Goal: Task Accomplishment & Management: Complete application form

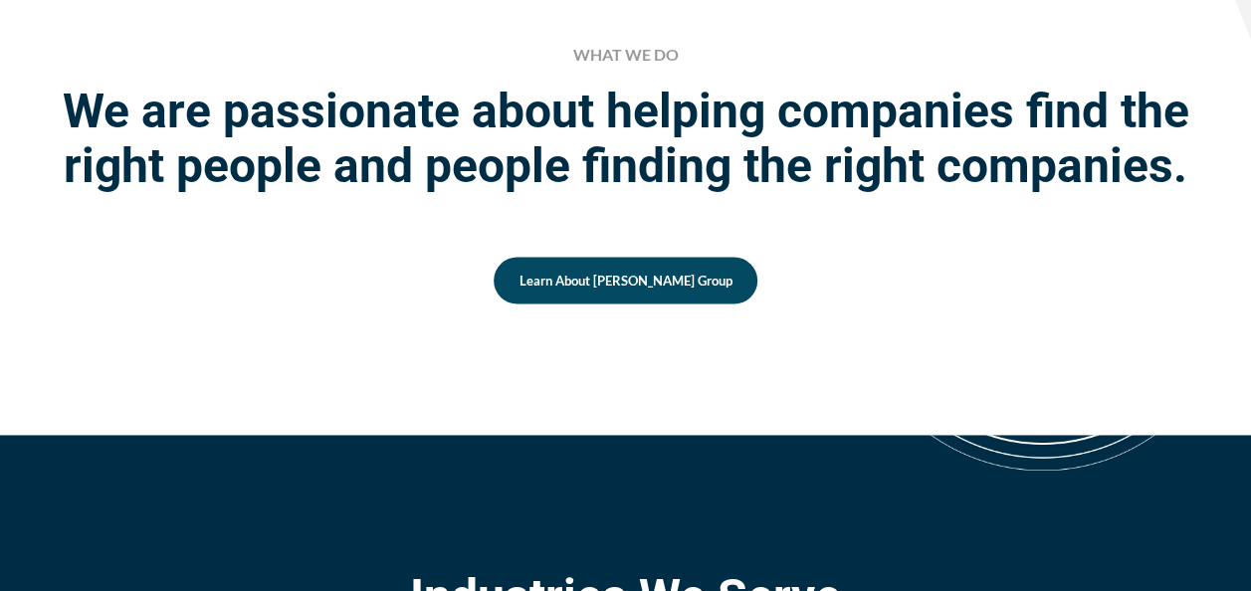
scroll to position [1657, 0]
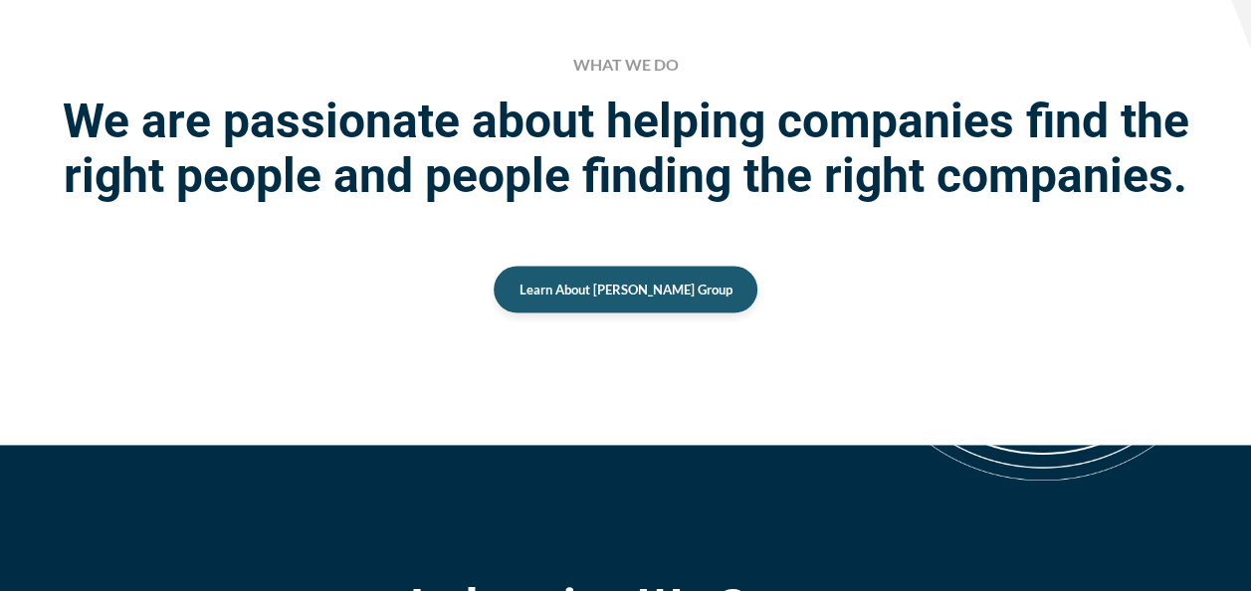
click at [601, 295] on span "Learn About [PERSON_NAME] Group" at bounding box center [625, 289] width 213 height 13
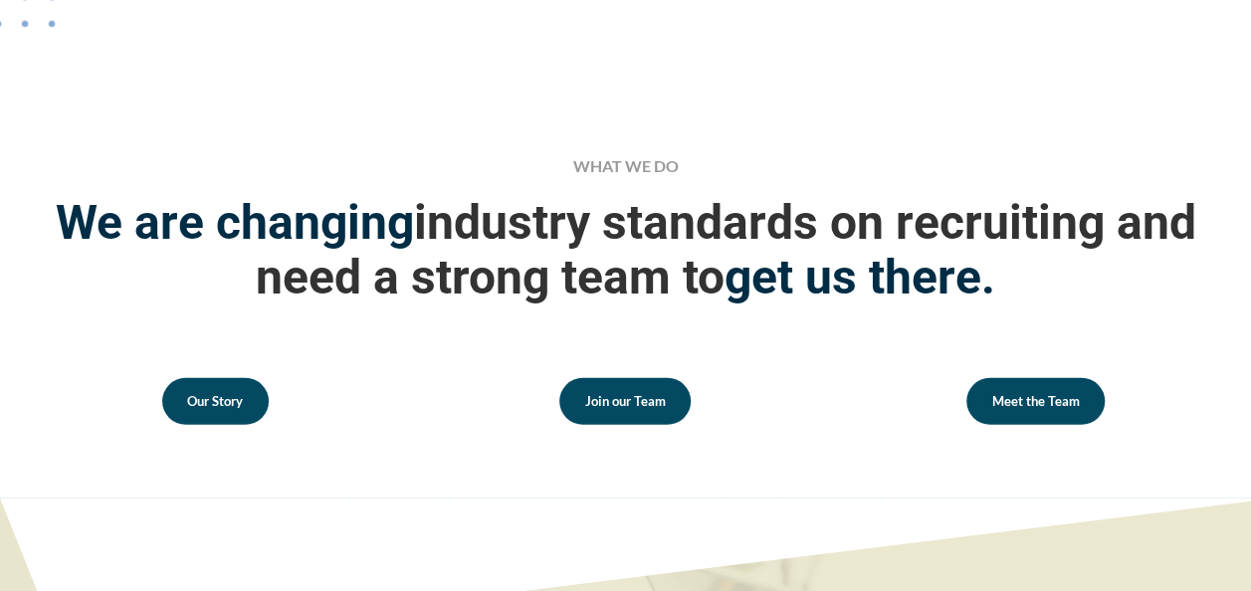
scroll to position [2652, 0]
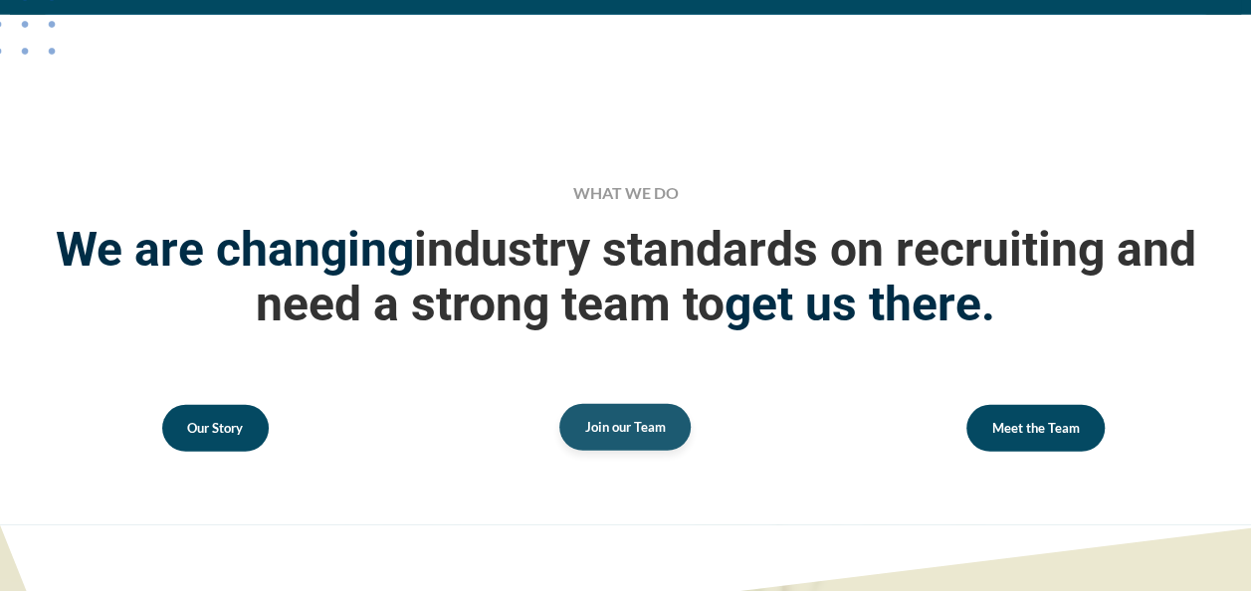
click at [637, 404] on link "Join our Team" at bounding box center [624, 427] width 131 height 47
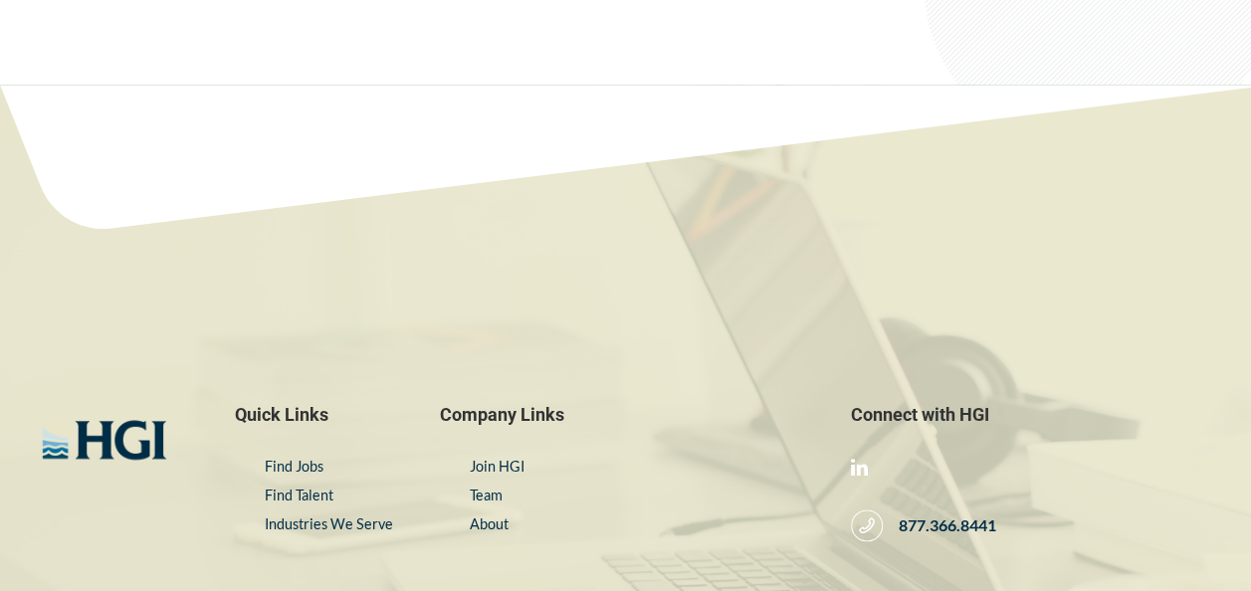
scroll to position [8478, 0]
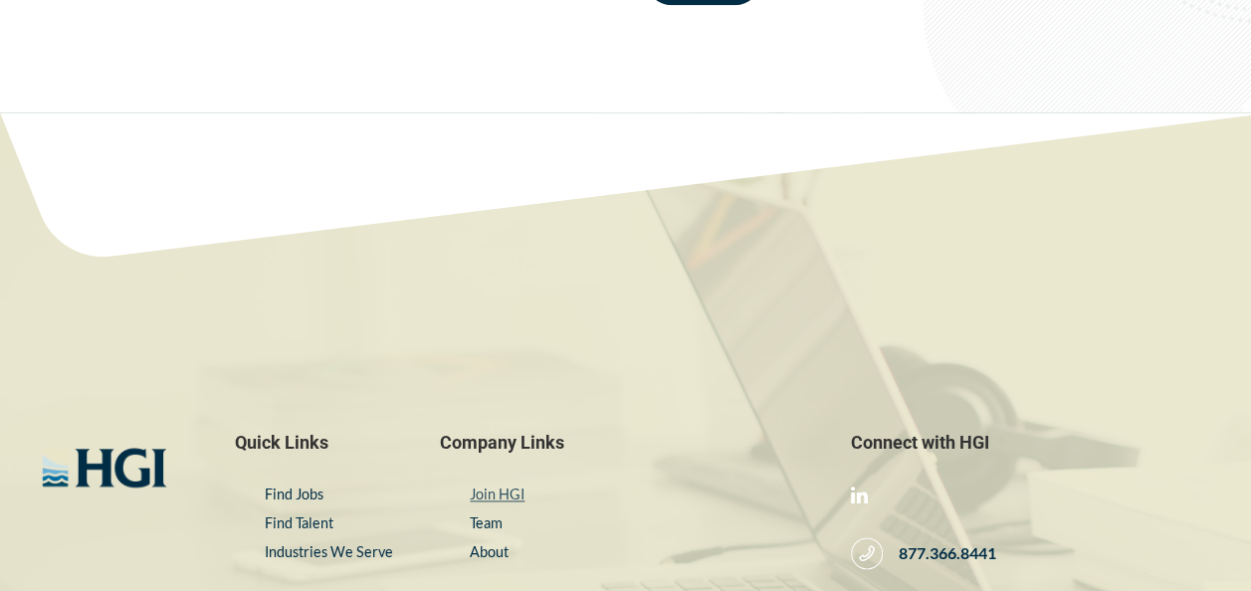
click at [497, 485] on link "Join HGI" at bounding box center [497, 493] width 55 height 17
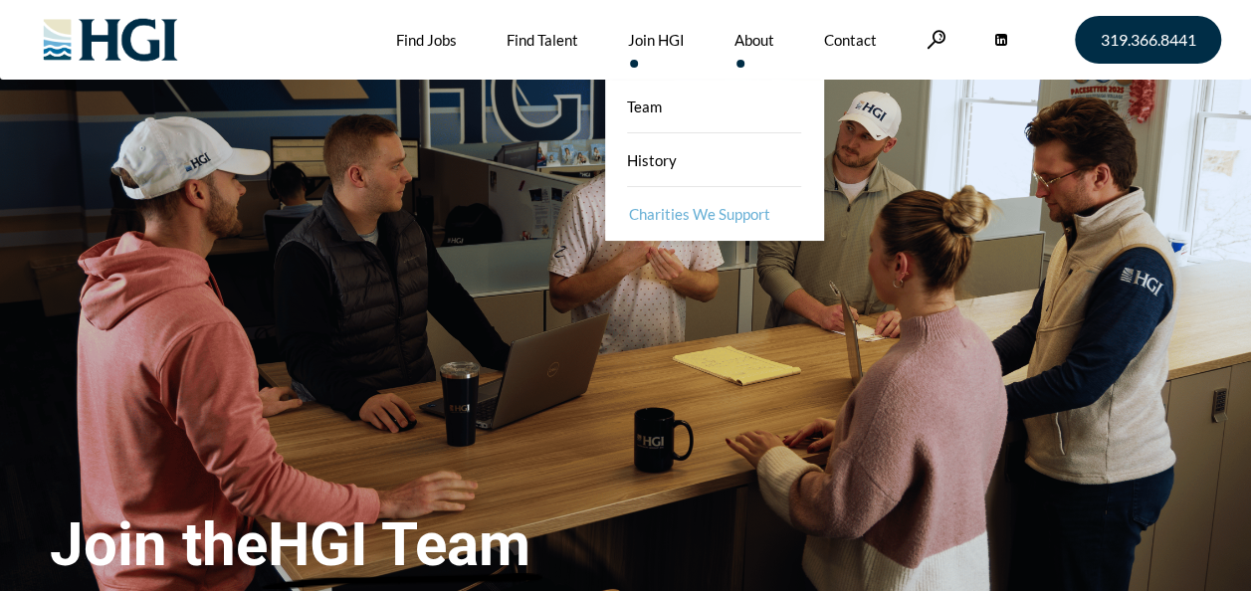
click at [657, 215] on link "Charities We Support" at bounding box center [716, 214] width 219 height 54
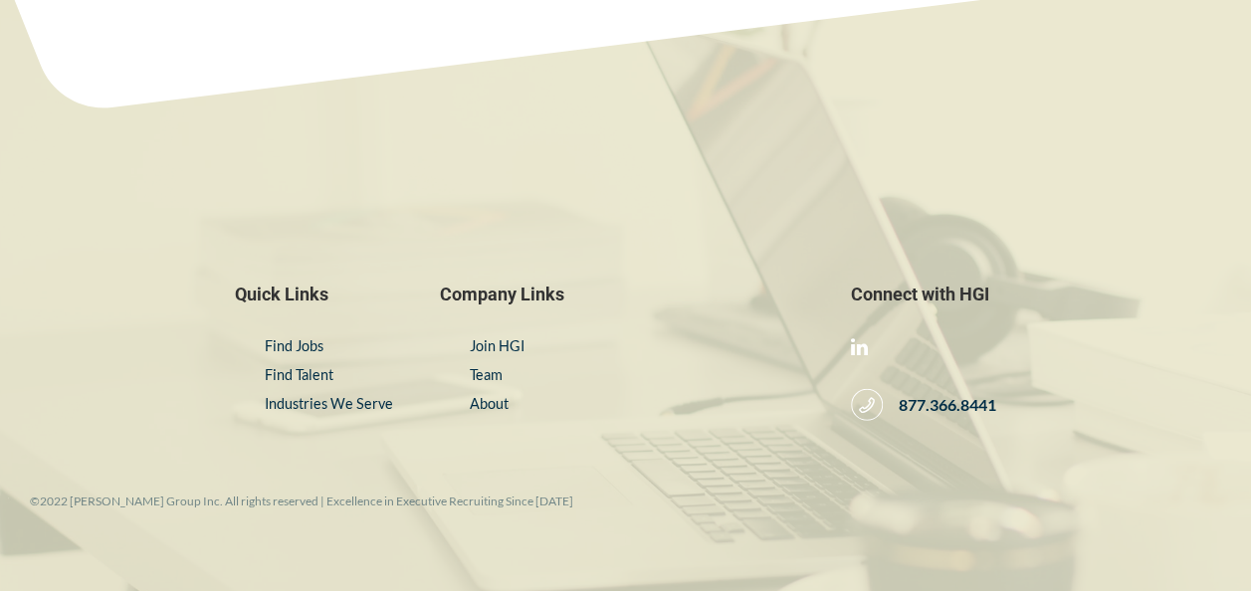
scroll to position [2536, 0]
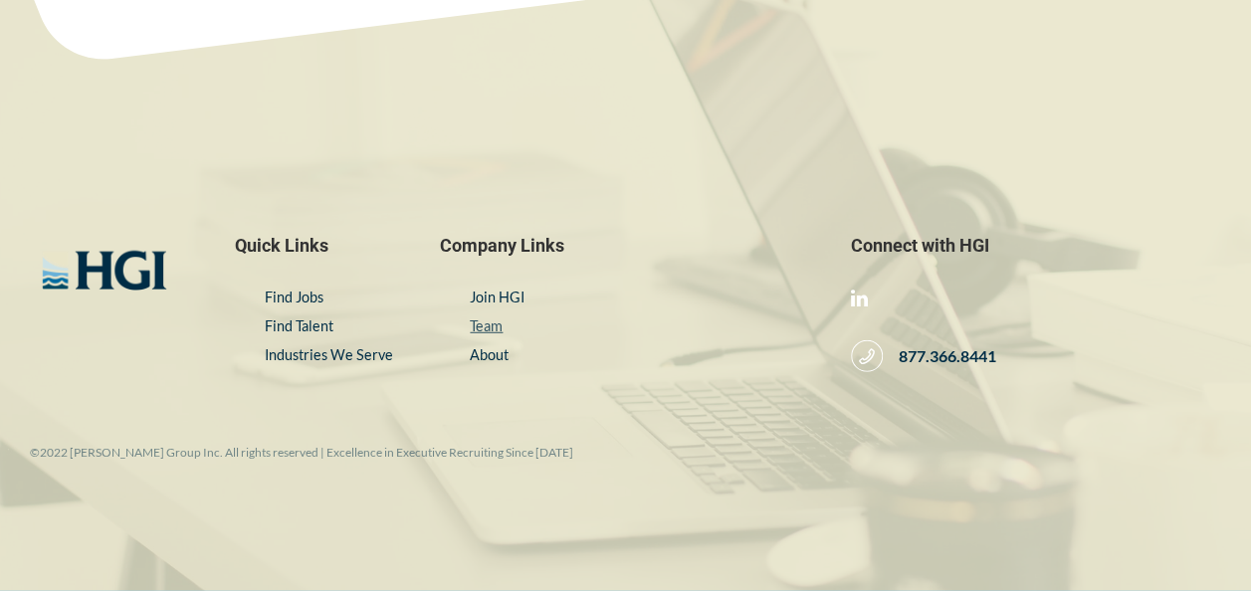
click at [489, 326] on link "Team" at bounding box center [486, 325] width 33 height 17
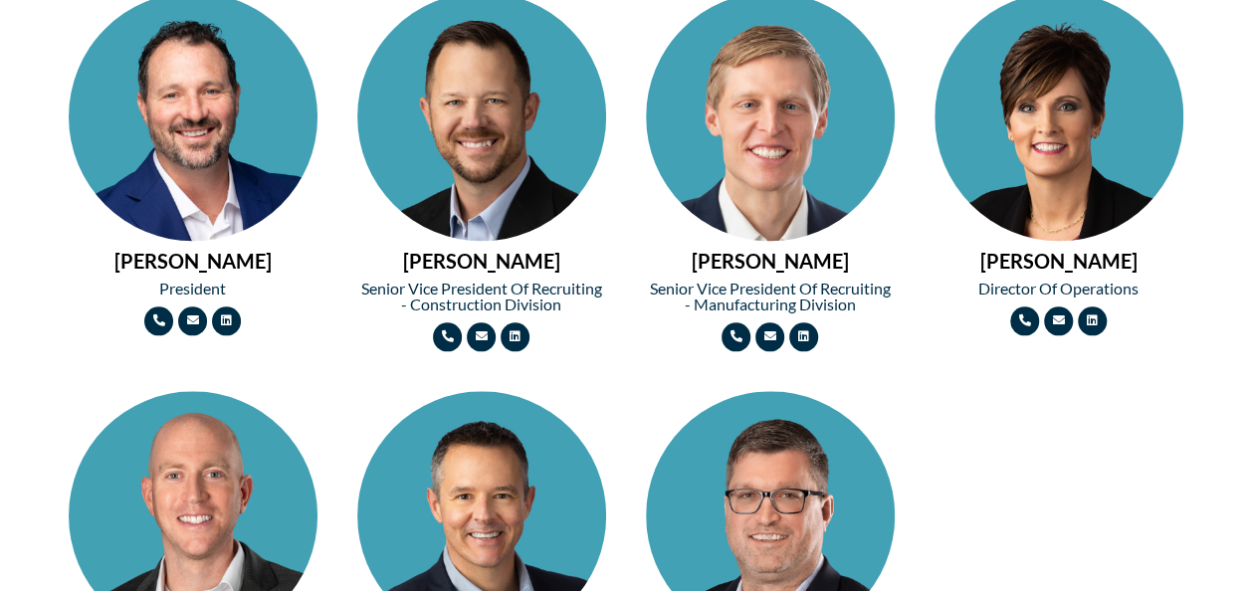
scroll to position [995, 0]
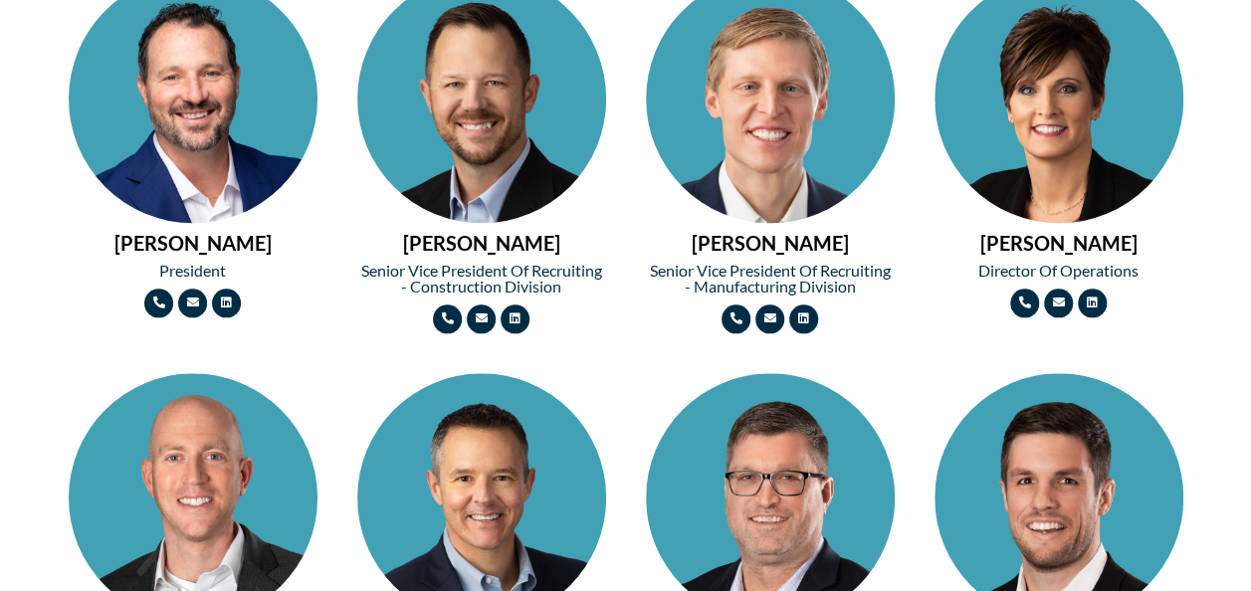
click at [1056, 97] on img at bounding box center [1058, 160] width 249 height 373
click at [231, 94] on img at bounding box center [193, 160] width 249 height 373
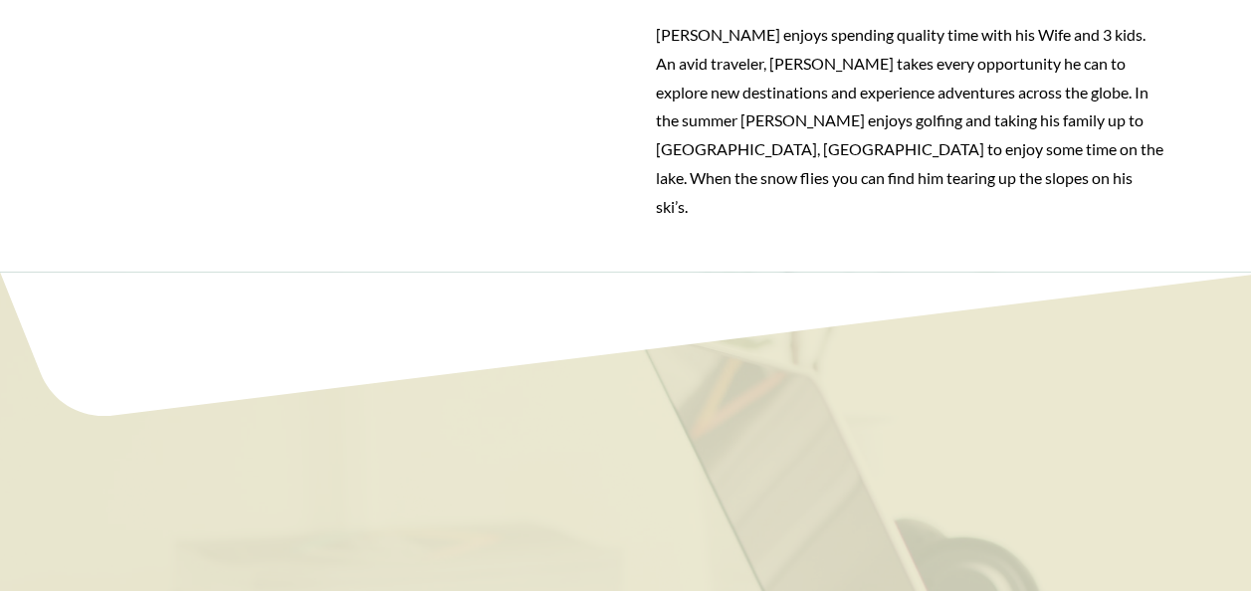
scroll to position [1713, 0]
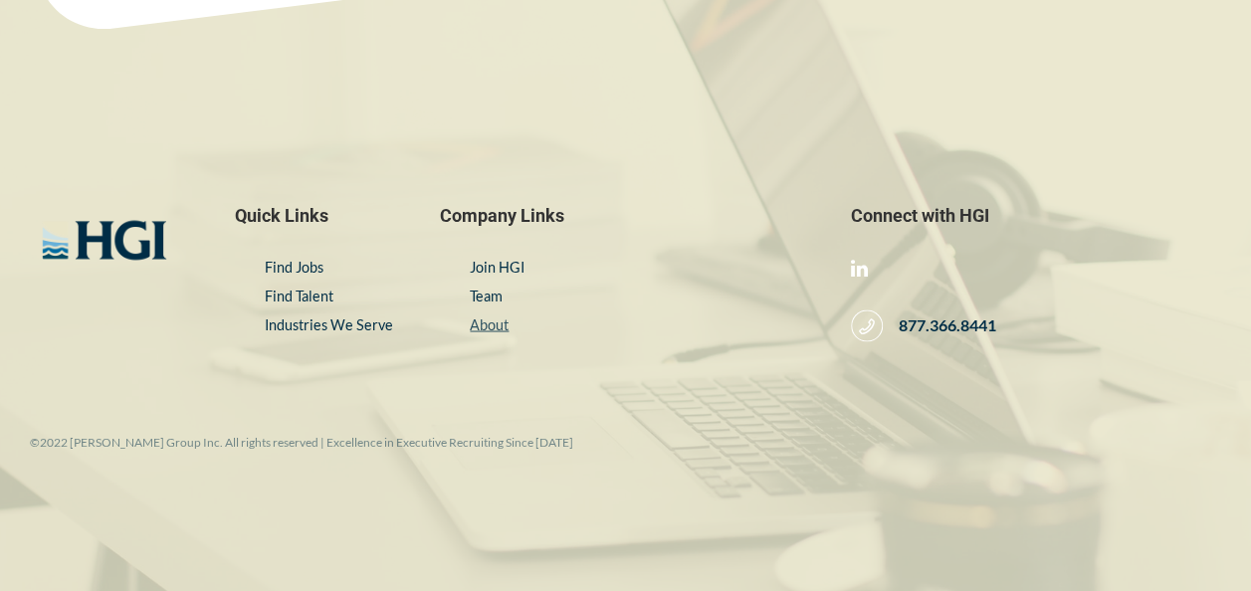
click at [496, 315] on link "About" at bounding box center [489, 323] width 39 height 17
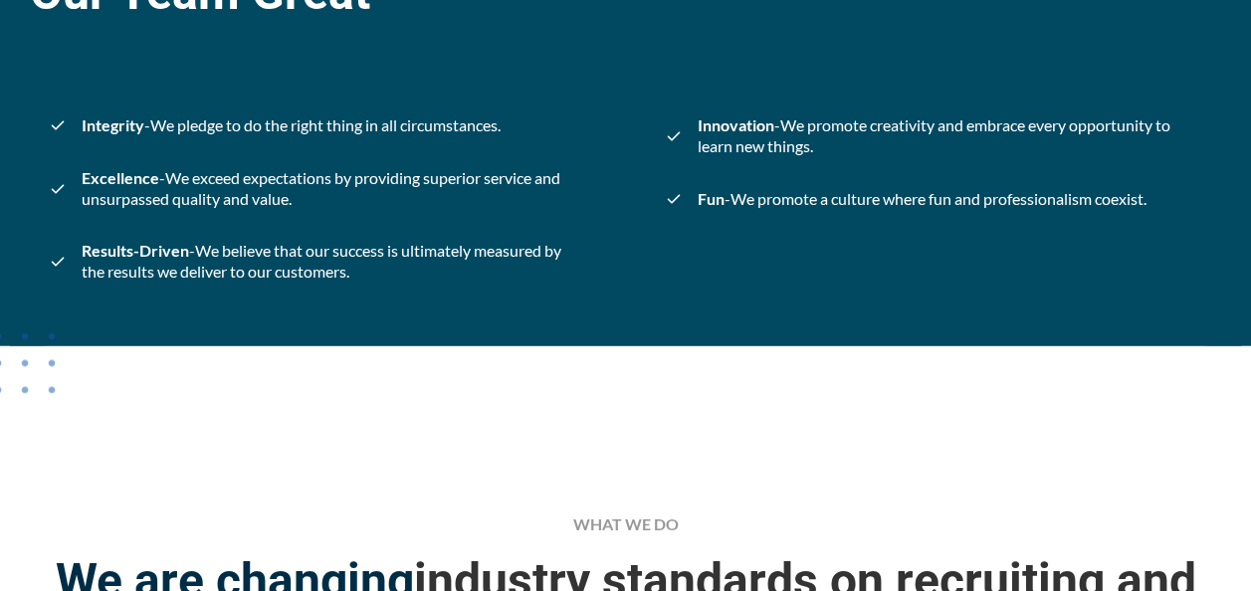
scroll to position [2818, 0]
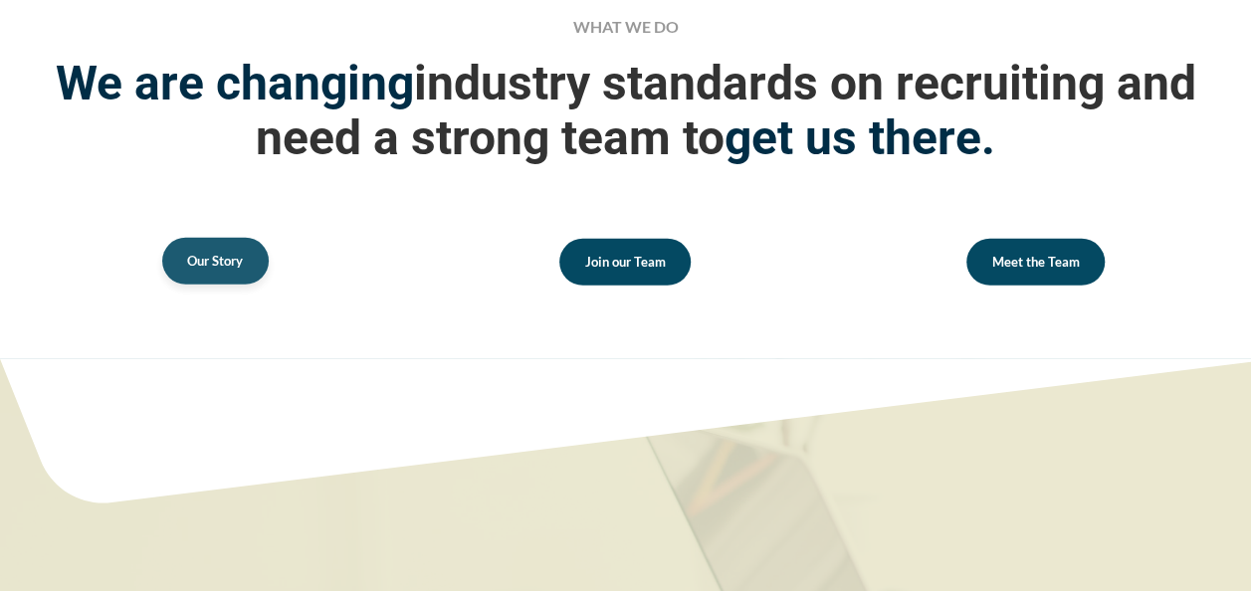
click at [225, 255] on span "Our Story" at bounding box center [215, 261] width 56 height 13
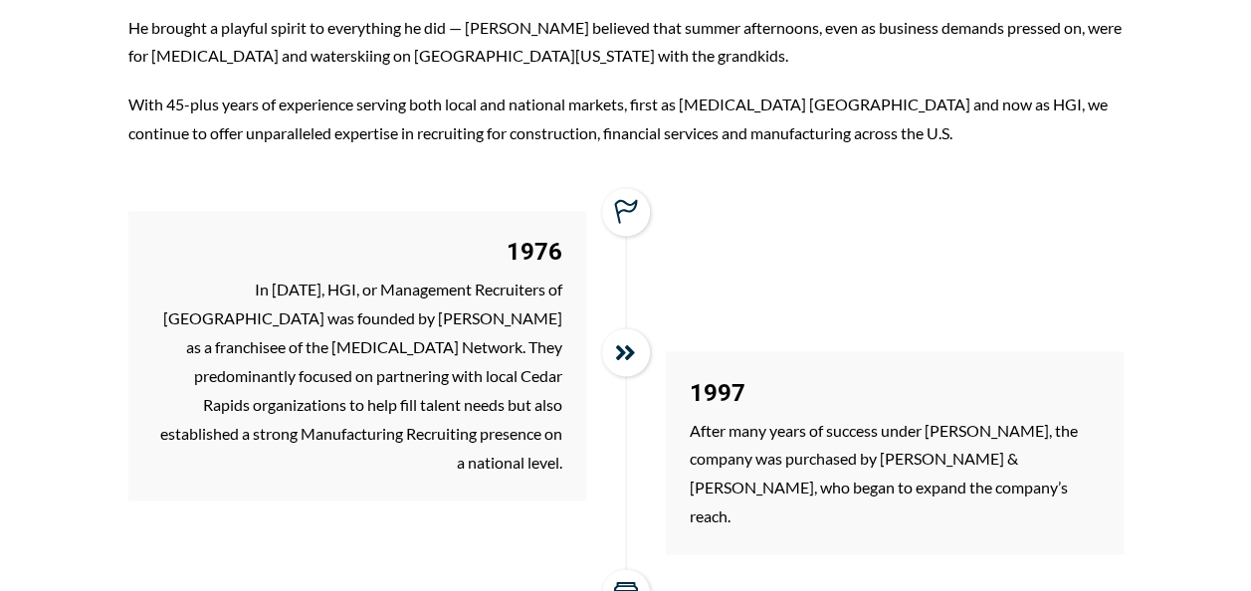
scroll to position [1504, 0]
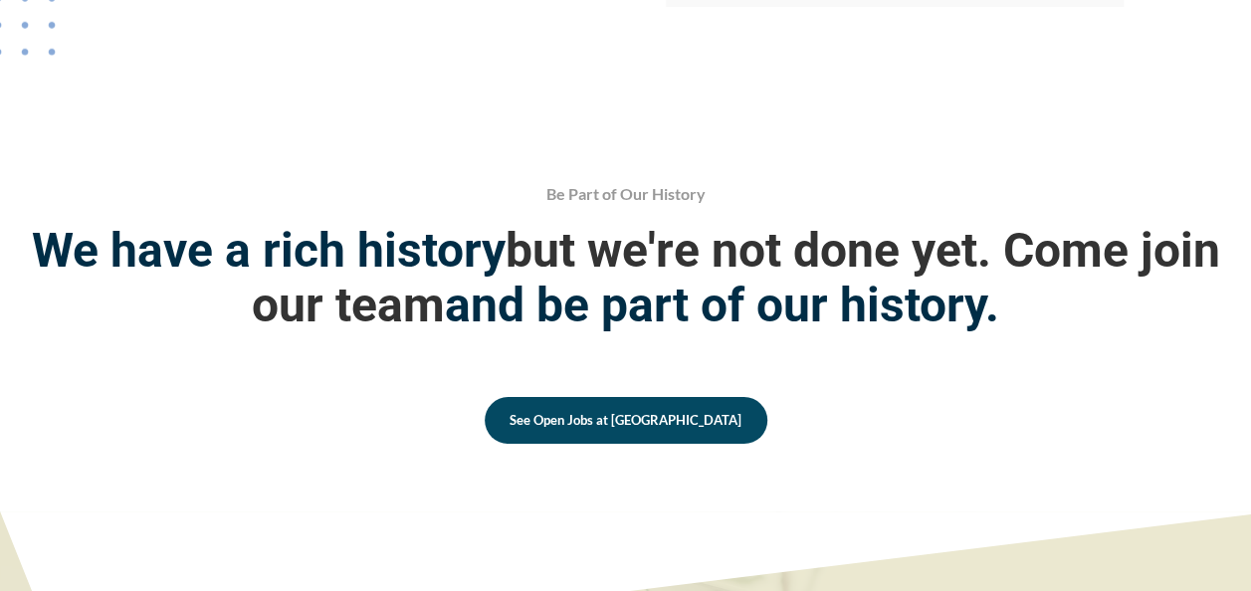
scroll to position [3566, 0]
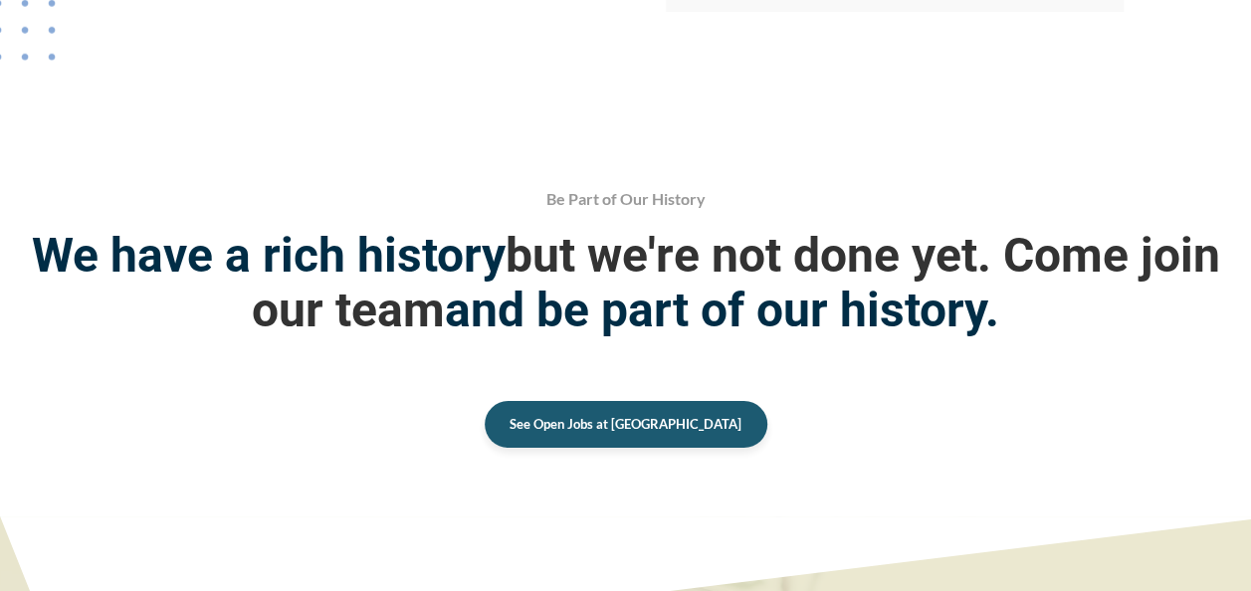
click at [641, 418] on span "See Open Jobs at HGI" at bounding box center [625, 424] width 232 height 13
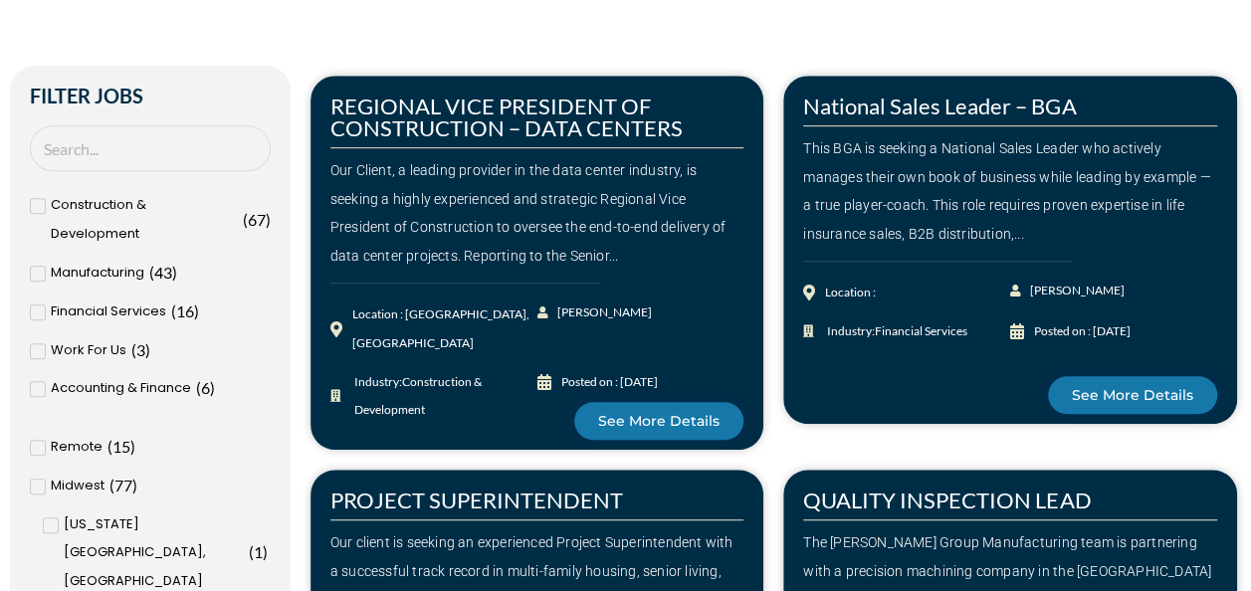
scroll to position [434, 0]
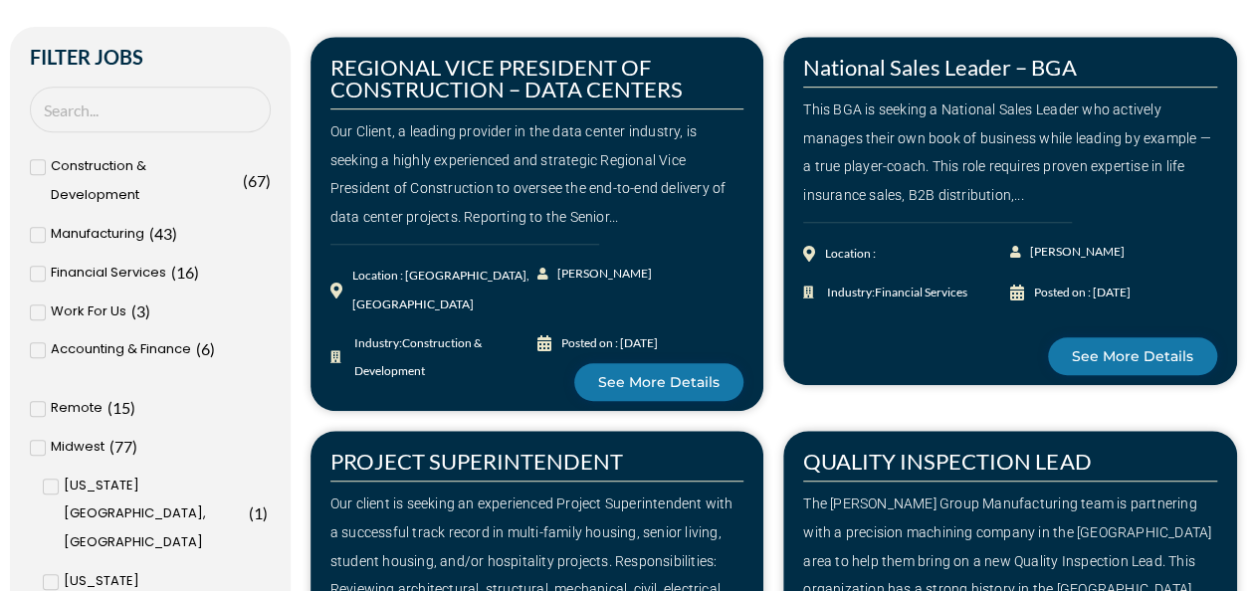
click at [86, 308] on span "Work For Us" at bounding box center [89, 311] width 76 height 29
click at [0, 0] on input "Work For Us ( 3 )" at bounding box center [0, 0] width 0 height 0
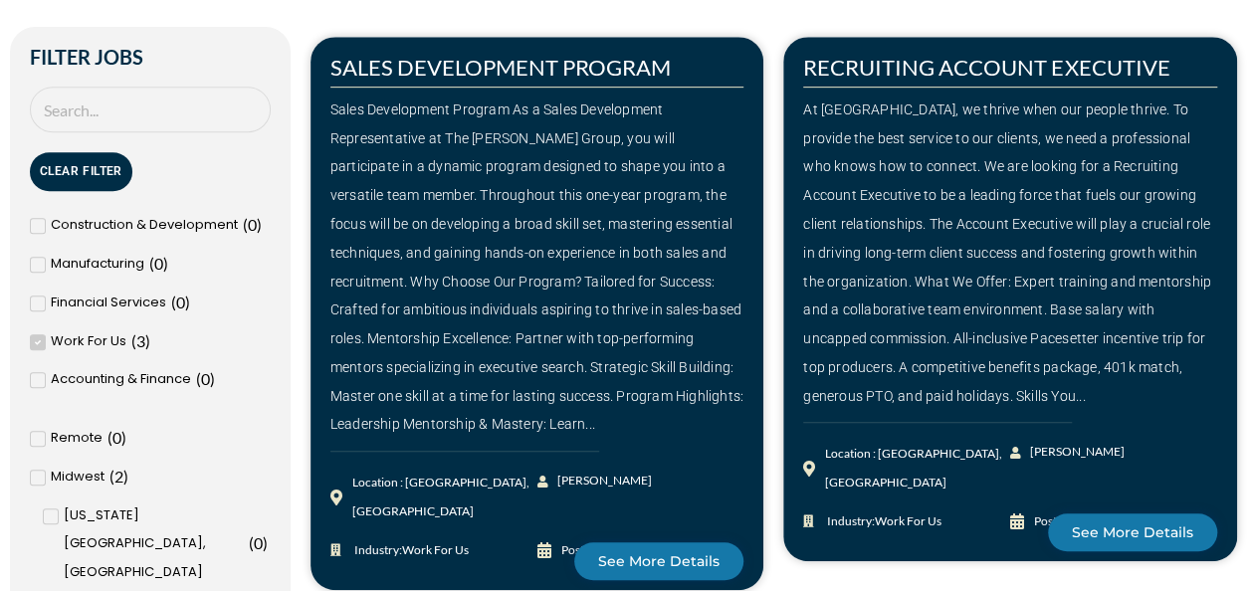
click at [517, 301] on div "Sales Development Program As a Sales Development Representative at The Harrison…" at bounding box center [537, 268] width 414 height 344
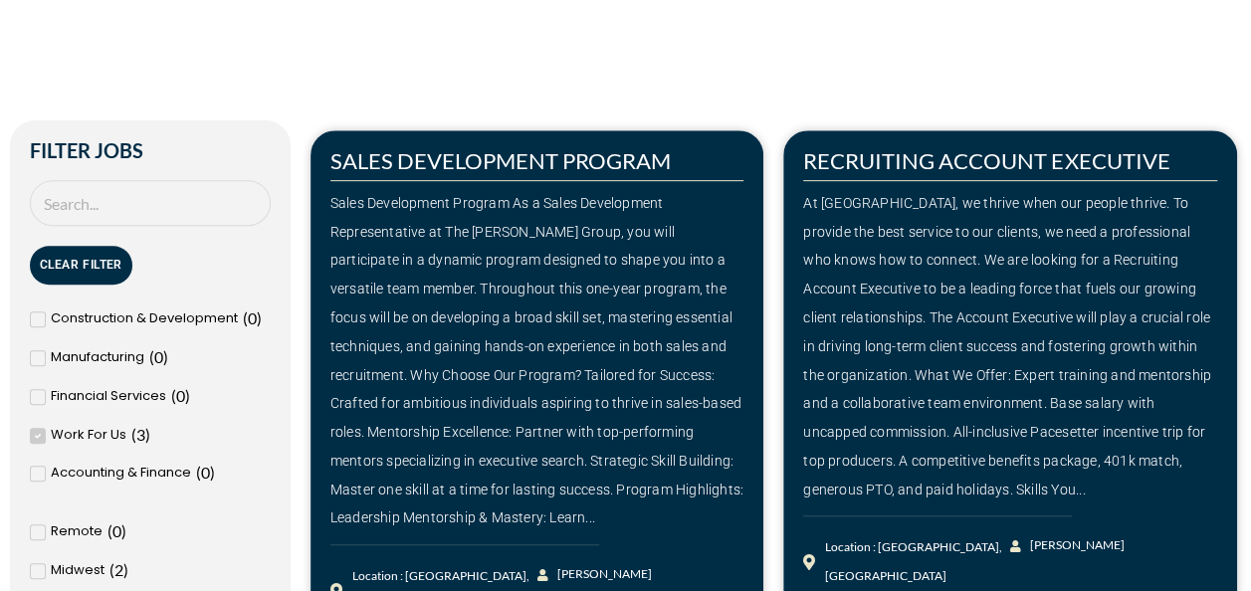
scroll to position [247, 0]
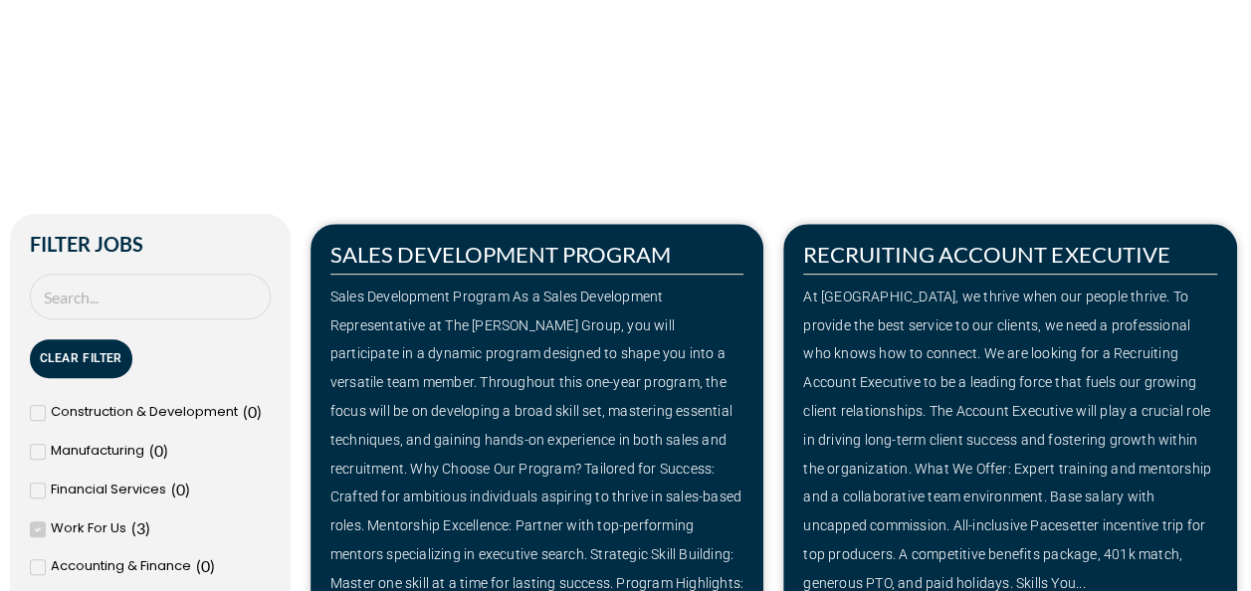
click at [1096, 312] on div "At HGI, we thrive when our people thrive. To provide the best service to our cl…" at bounding box center [1010, 440] width 414 height 315
